Goal: Submit feedback/report problem

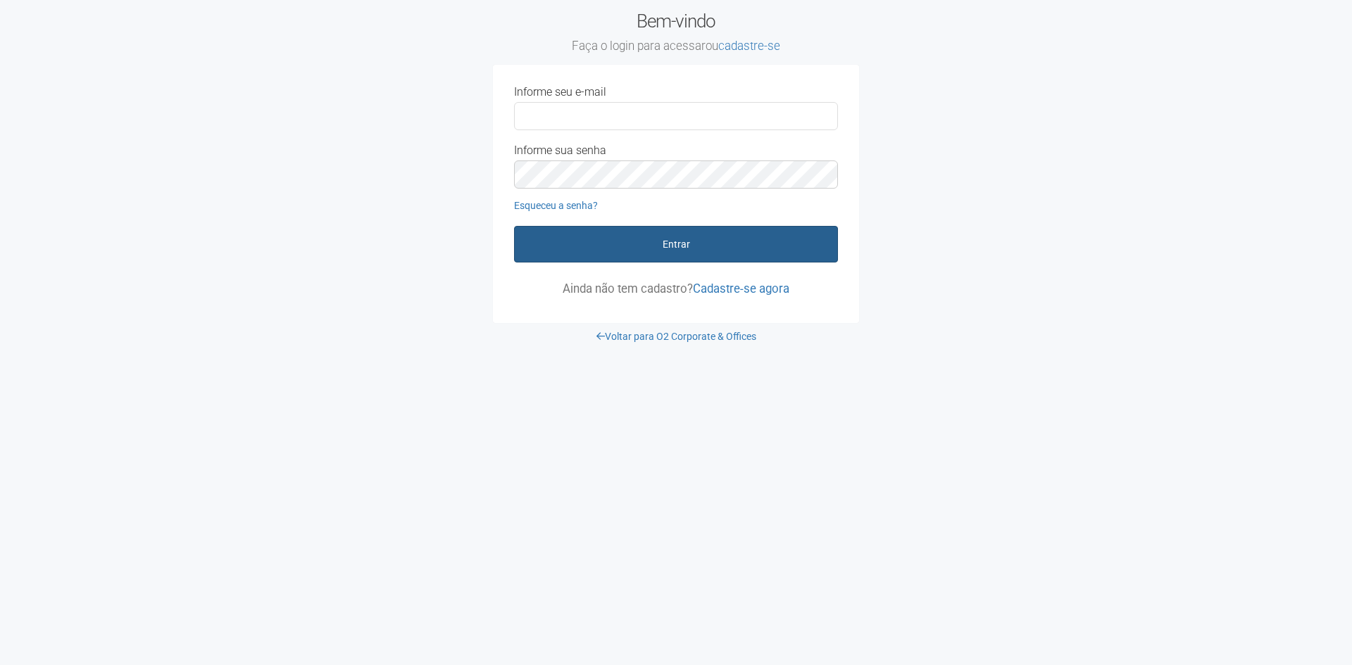
type input "**********"
click at [700, 244] on button "Entrar" at bounding box center [676, 244] width 324 height 37
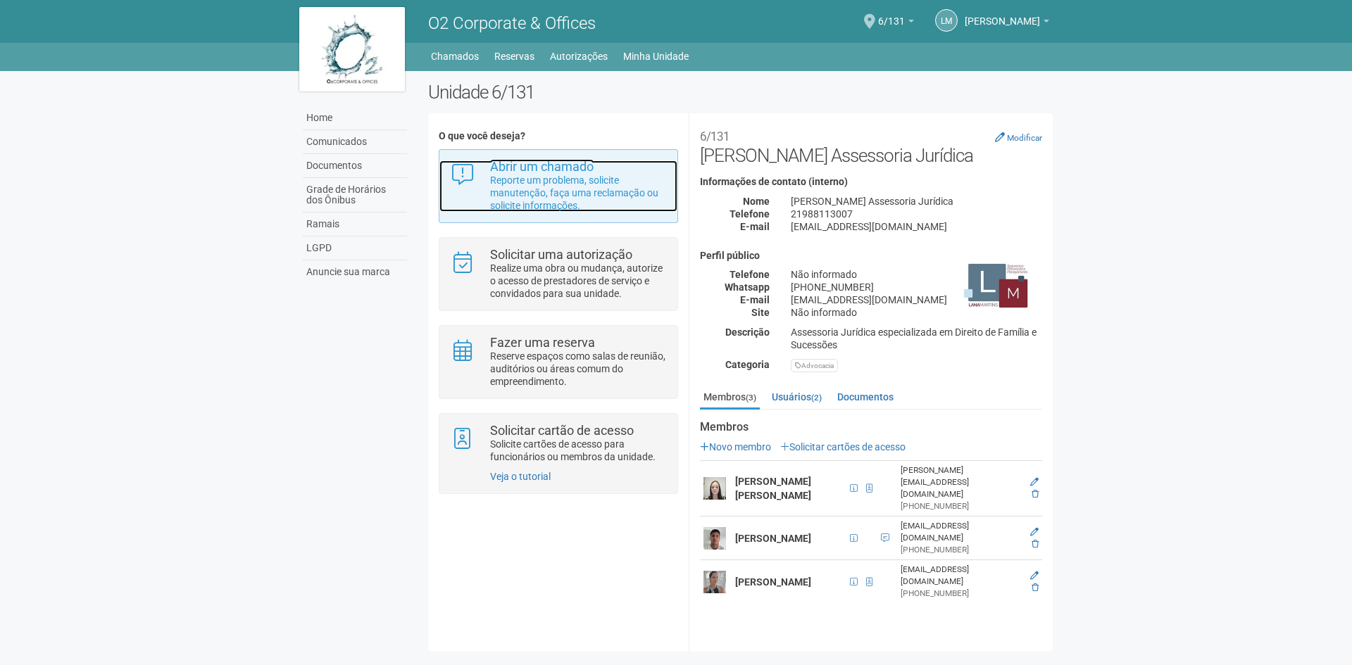
click at [525, 181] on p "Reporte um problema, solicite manutenção, faça uma reclamação ou solicite infor…" at bounding box center [578, 193] width 177 height 38
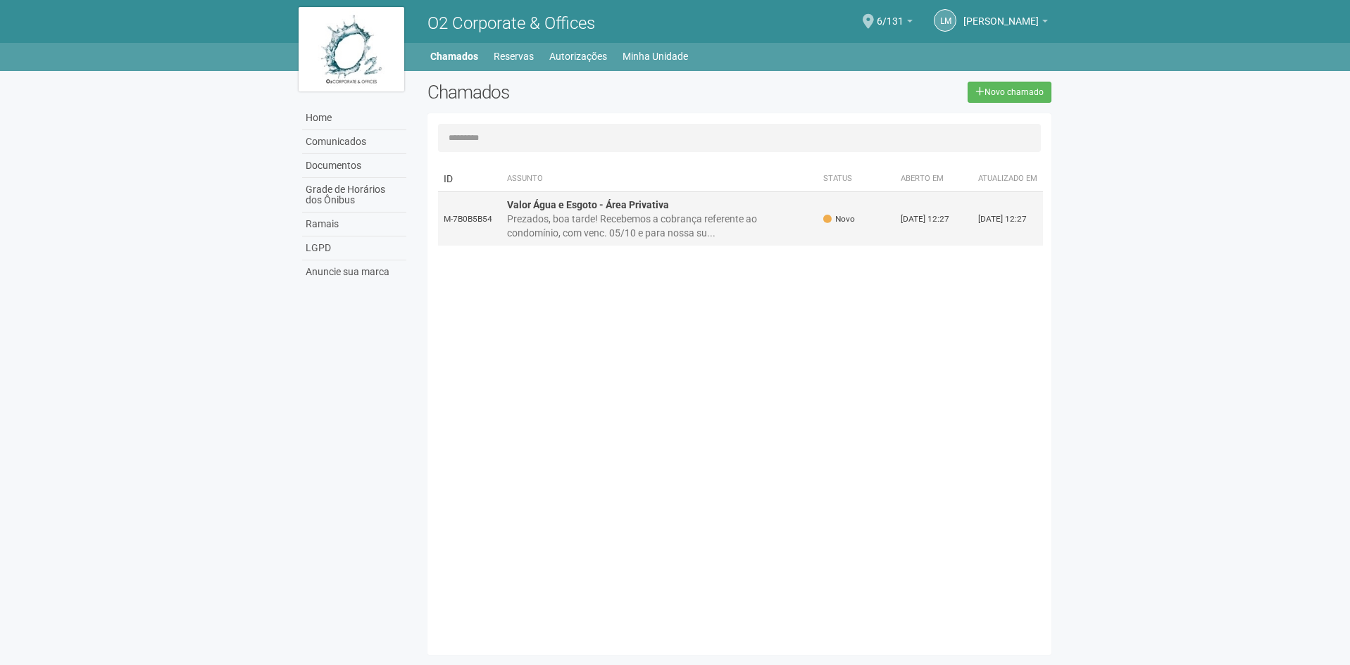
click at [646, 236] on div "Prezados, boa tarde! Recebemos a cobrança referente ao condomínio, com venc. 05…" at bounding box center [660, 226] width 306 height 28
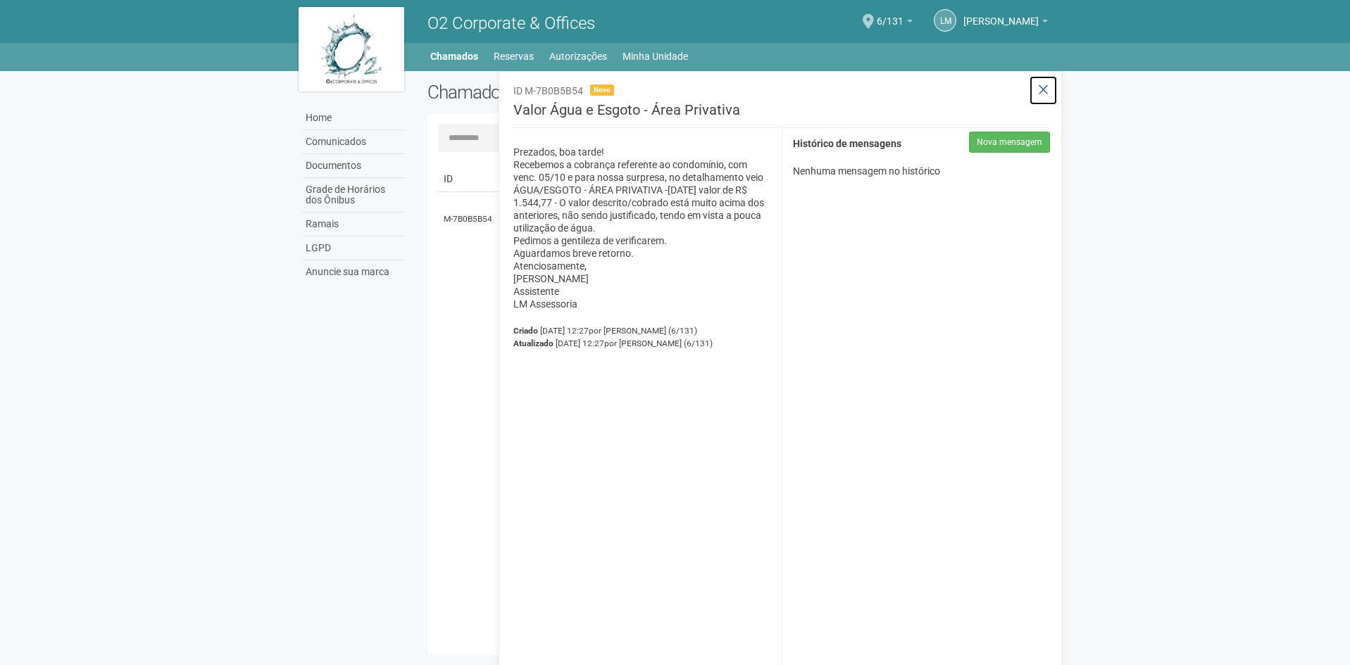
click at [1039, 89] on icon at bounding box center [1043, 90] width 11 height 14
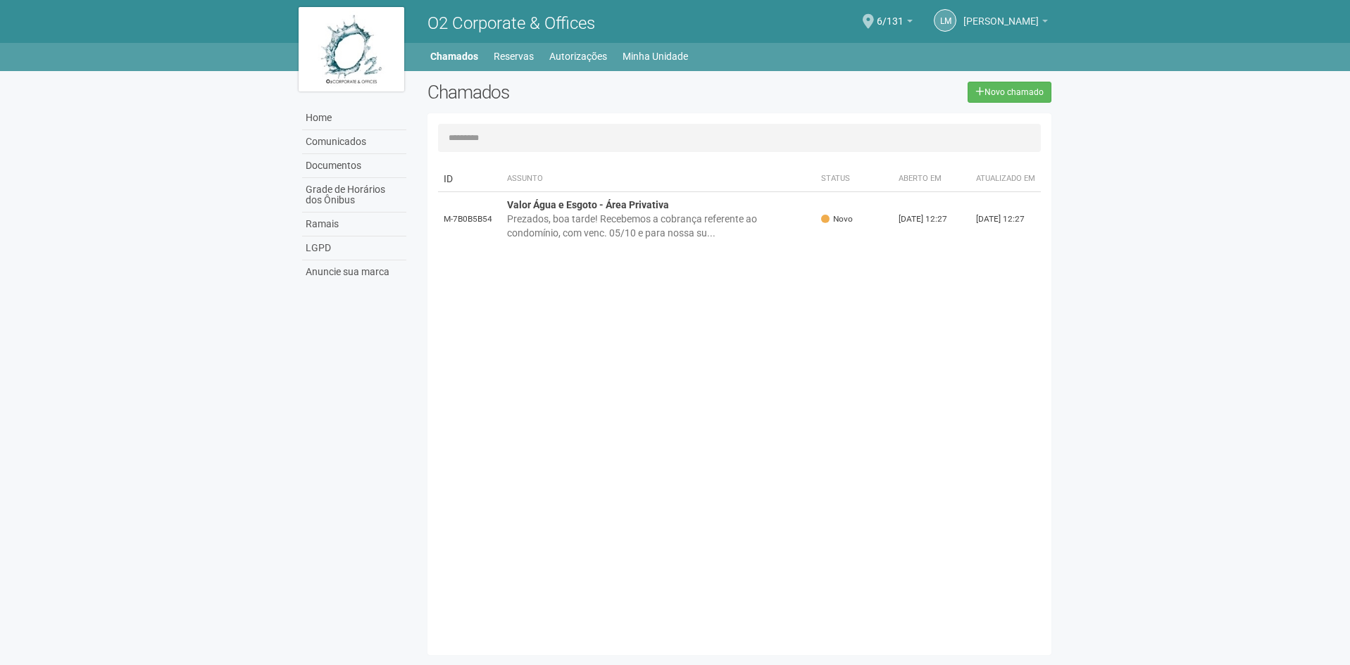
click at [1017, 23] on span "[PERSON_NAME]" at bounding box center [1000, 14] width 75 height 25
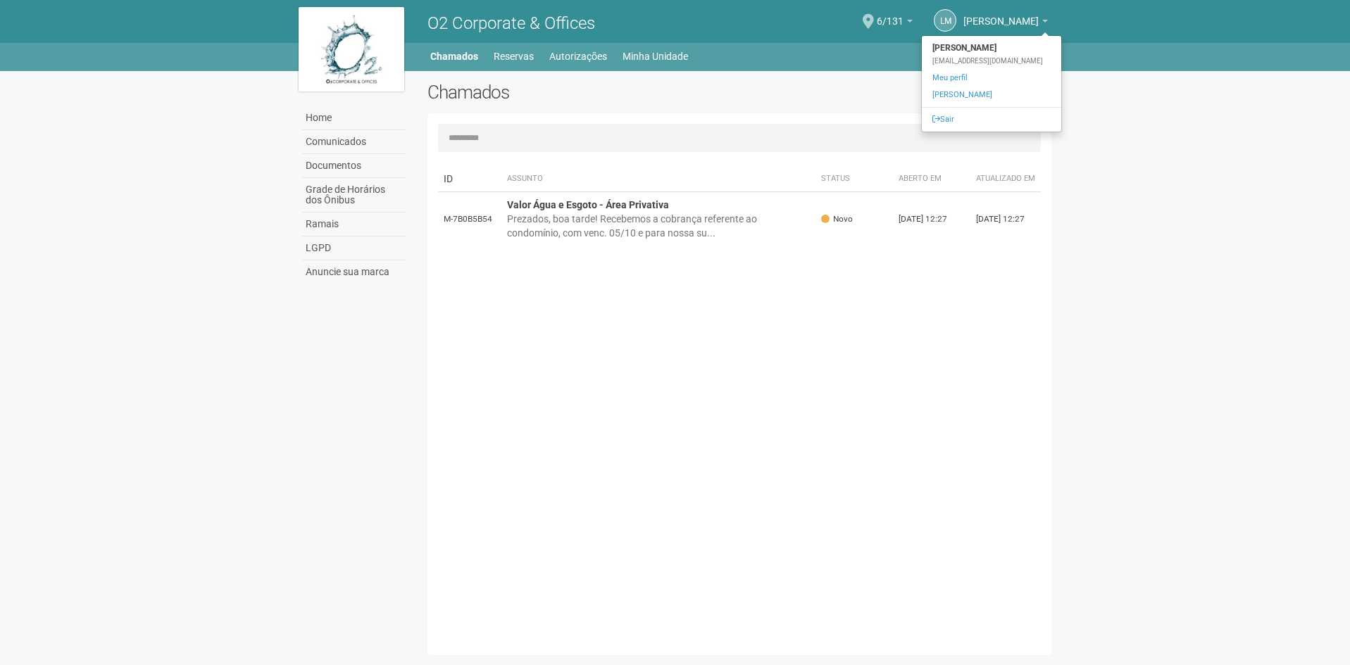
click at [1109, 177] on body "Aguarde... O2 Corporate & Offices LM [PERSON_NAME] [PERSON_NAME] [EMAIL_ADDRESS…" at bounding box center [675, 332] width 1350 height 665
